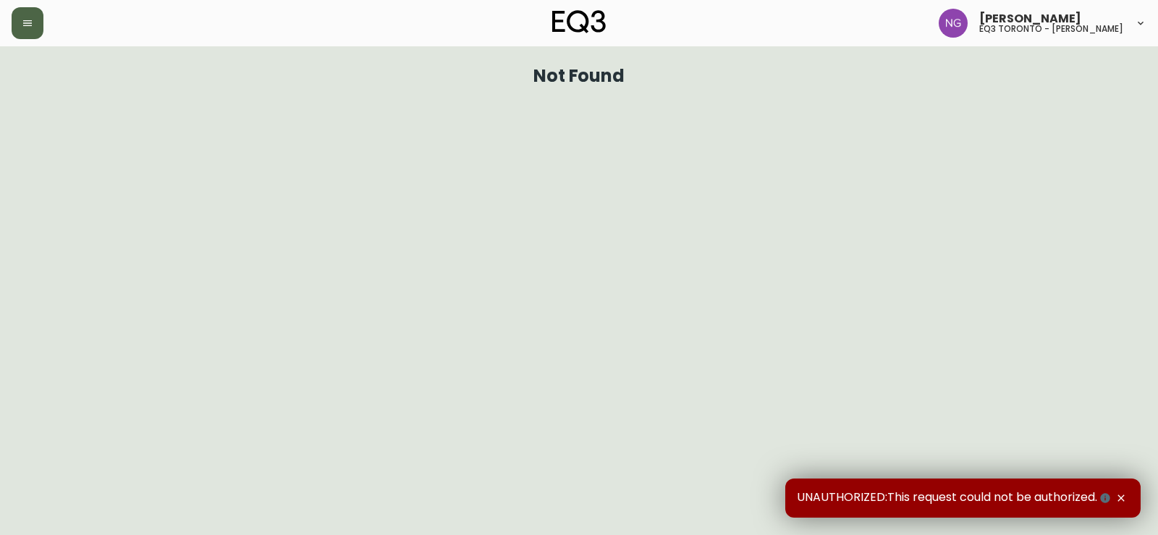
click at [27, 28] on icon "button" at bounding box center [28, 23] width 12 height 12
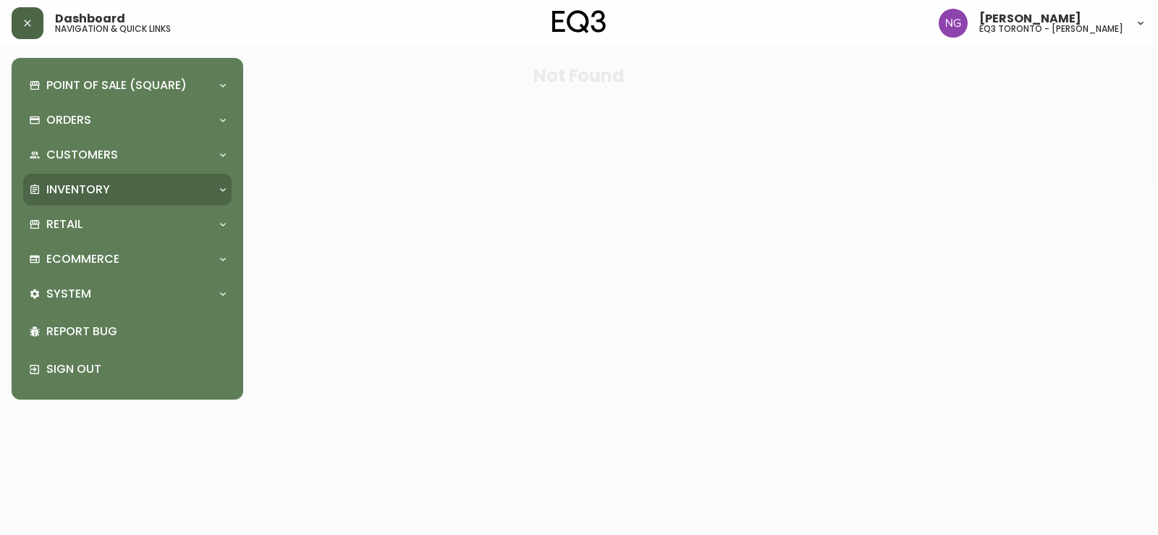
click at [108, 190] on p "Inventory" at bounding box center [78, 190] width 64 height 16
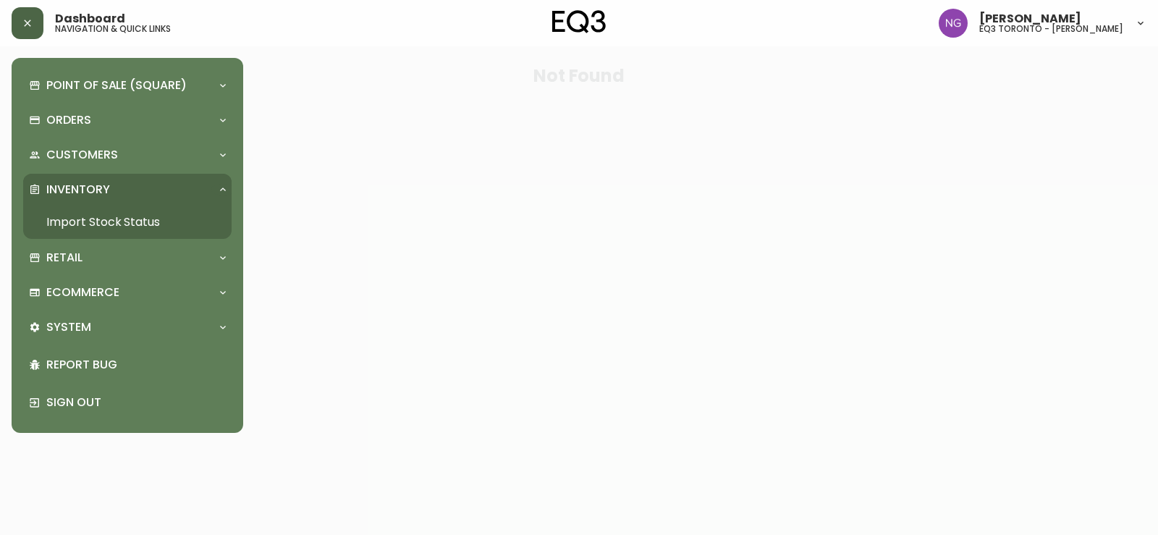
click at [134, 229] on link "Import Stock Status" at bounding box center [127, 222] width 209 height 33
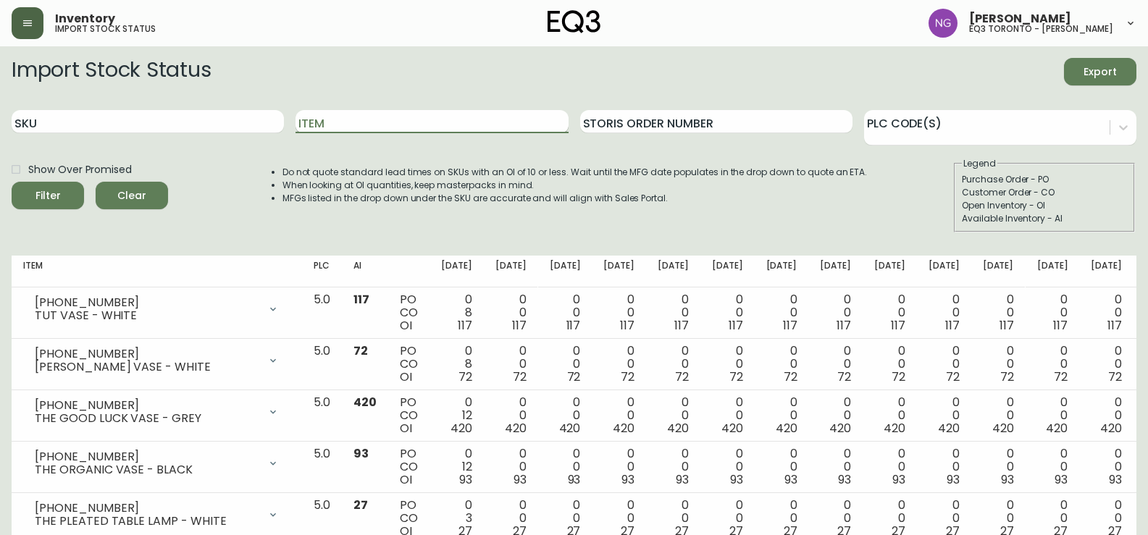
click at [401, 112] on input "Item" at bounding box center [431, 121] width 272 height 23
paste input "2020-102-0-A"
type input "2020-102-0-A"
click at [12, 182] on button "Filter" at bounding box center [48, 196] width 72 height 28
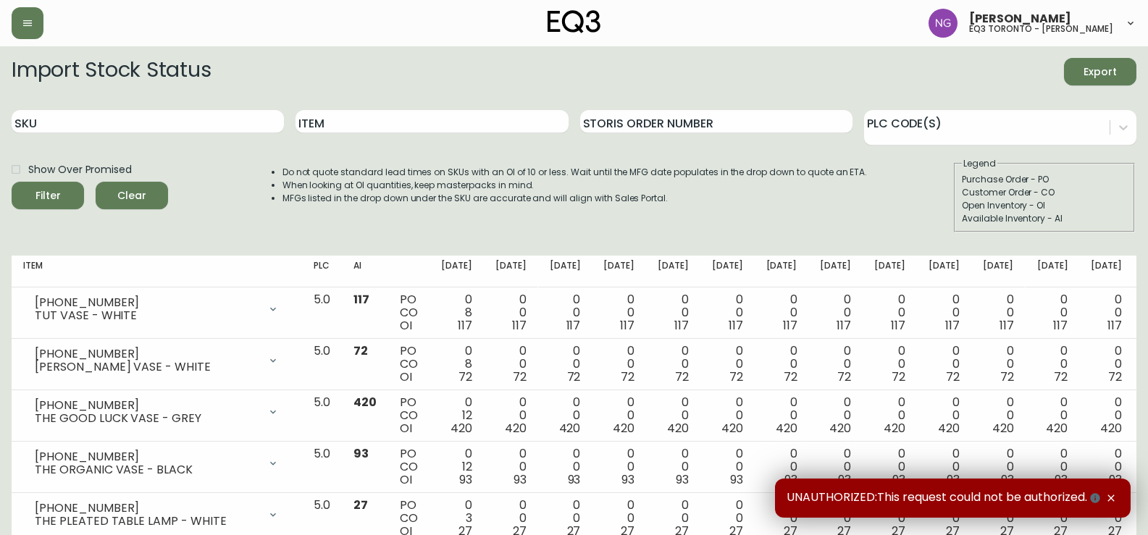
click at [449, 108] on div "Item" at bounding box center [431, 121] width 272 height 47
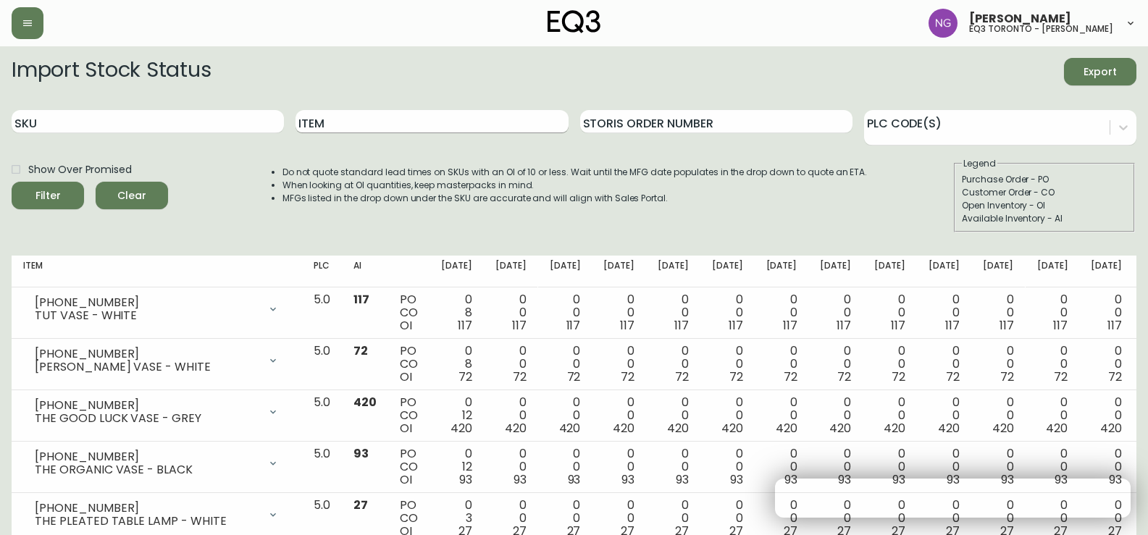
click at [449, 118] on input "Item" at bounding box center [431, 121] width 272 height 23
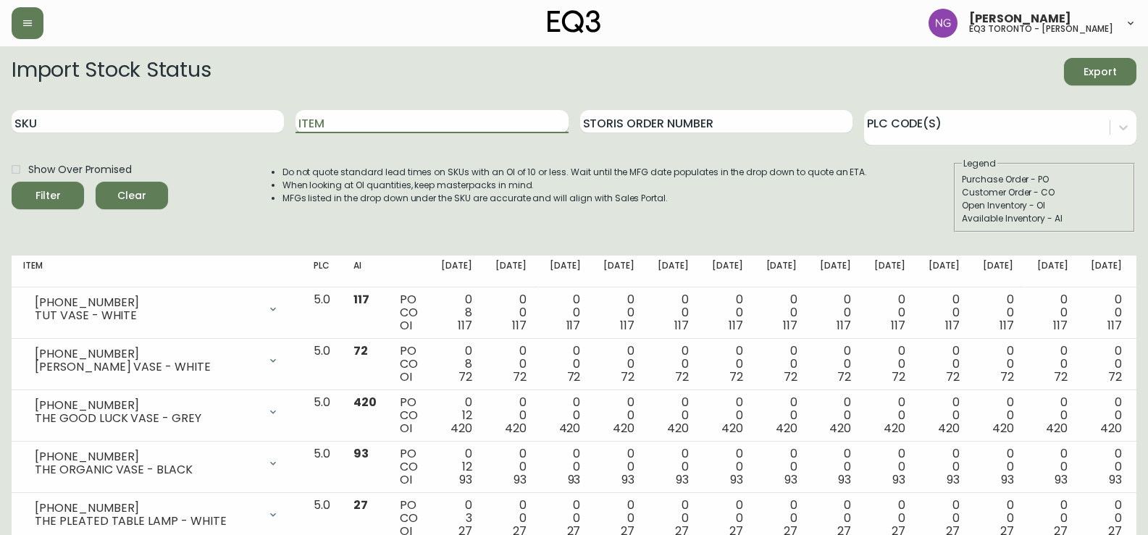
paste input "2020-102-0-A"
type input "2020-102-0-A"
click at [12, 182] on button "Filter" at bounding box center [48, 196] width 72 height 28
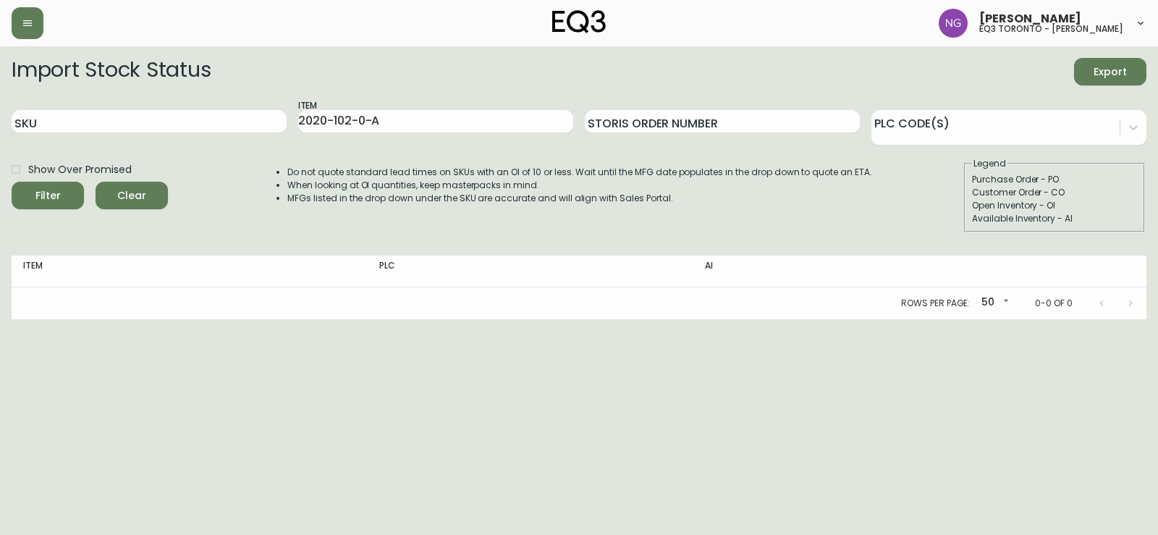
drag, startPoint x: 6, startPoint y: 438, endPoint x: 19, endPoint y: 424, distance: 18.9
click at [11, 319] on html "[PERSON_NAME] eq3 toronto - [PERSON_NAME] Import Stock Status Export SKU Item 2…" at bounding box center [579, 159] width 1158 height 319
drag, startPoint x: 228, startPoint y: 109, endPoint x: 0, endPoint y: 94, distance: 228.6
click at [0, 94] on main "Import Stock Status Export SKU Item 2020-102-0-A Storis Order Number PLC Code(s…" at bounding box center [579, 182] width 1158 height 273
click at [40, 118] on input "SKU" at bounding box center [149, 121] width 275 height 23
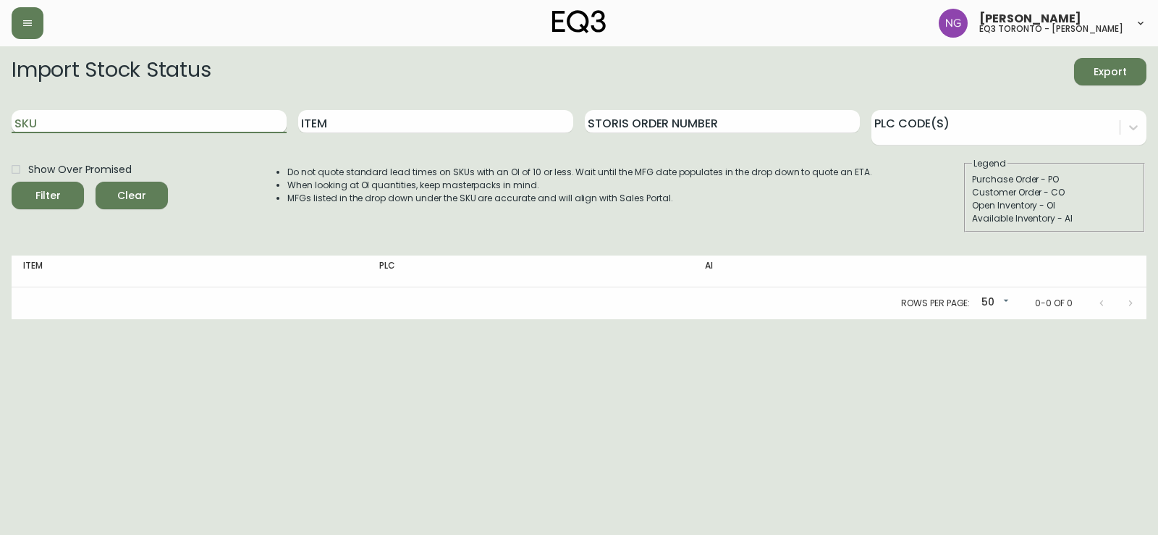
paste input "2020-102-0-A"
click at [12, 182] on button "Filter" at bounding box center [48, 196] width 72 height 28
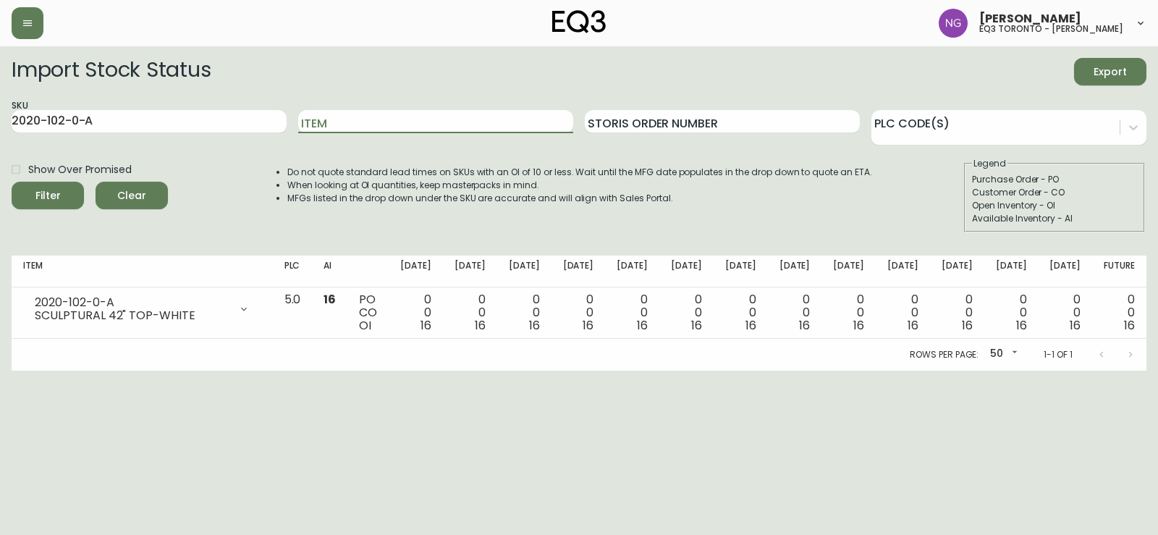
drag, startPoint x: 29, startPoint y: 439, endPoint x: 93, endPoint y: 195, distance: 252.4
click at [30, 371] on html "[PERSON_NAME] eq3 toronto - [PERSON_NAME] Import Stock Status Export SKU 2020-1…" at bounding box center [579, 185] width 1158 height 371
drag, startPoint x: 112, startPoint y: 119, endPoint x: 0, endPoint y: 106, distance: 113.0
click at [0, 109] on main "Import Stock Status Export SKU 2020-102-0-A Item Storis Order Number PLC Code(s…" at bounding box center [579, 208] width 1158 height 324
paste input "3-0-B"
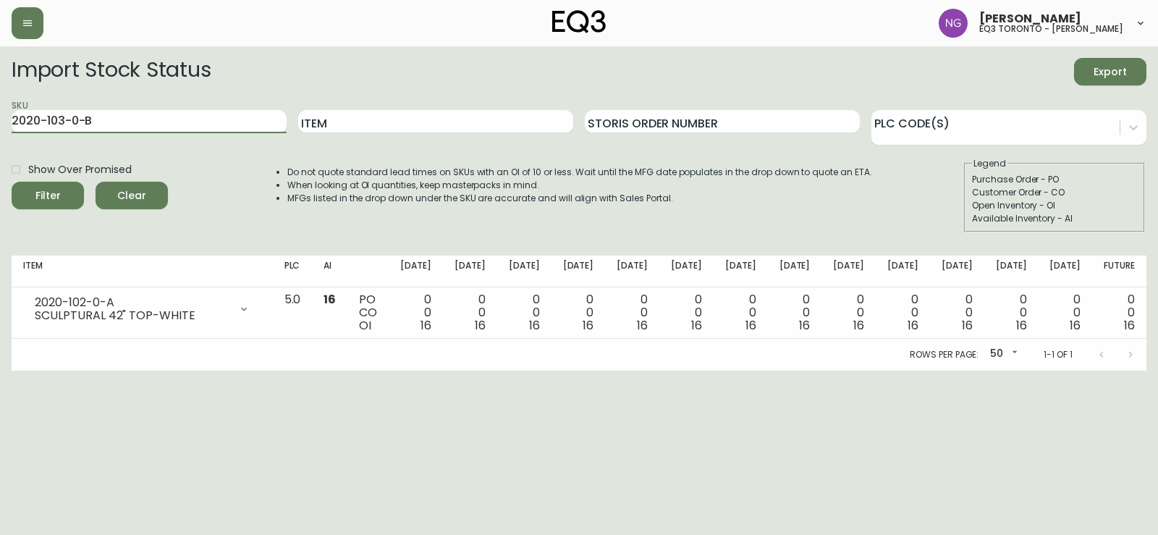
type input "2020-103-0-B"
click at [12, 182] on button "Filter" at bounding box center [48, 196] width 72 height 28
